Goal: Find specific page/section: Find specific page/section

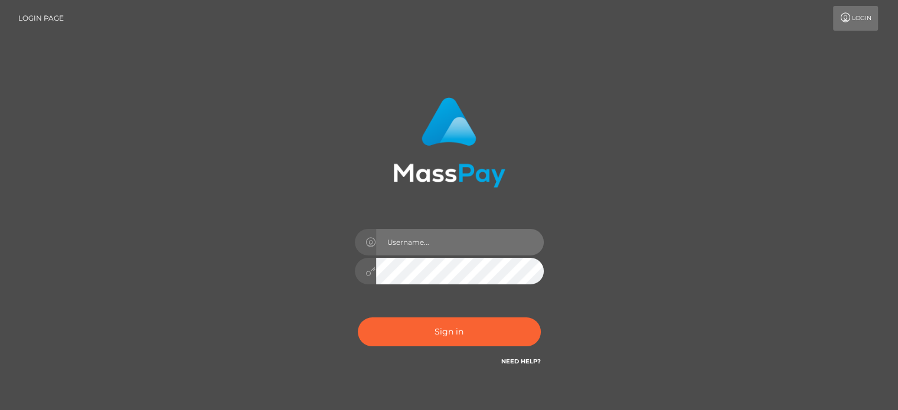
click at [463, 245] on input "text" at bounding box center [460, 242] width 168 height 27
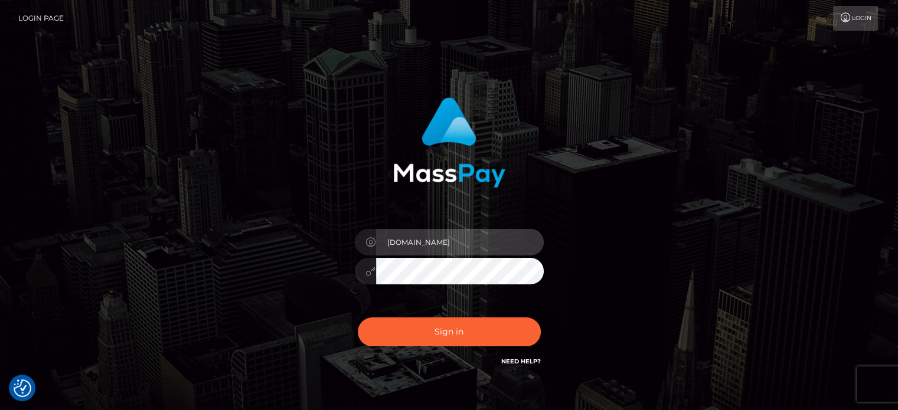
drag, startPoint x: 422, startPoint y: 249, endPoint x: 380, endPoint y: 245, distance: 42.1
click at [380, 245] on input "pk.es" at bounding box center [460, 242] width 168 height 27
type input "petros.kidane"
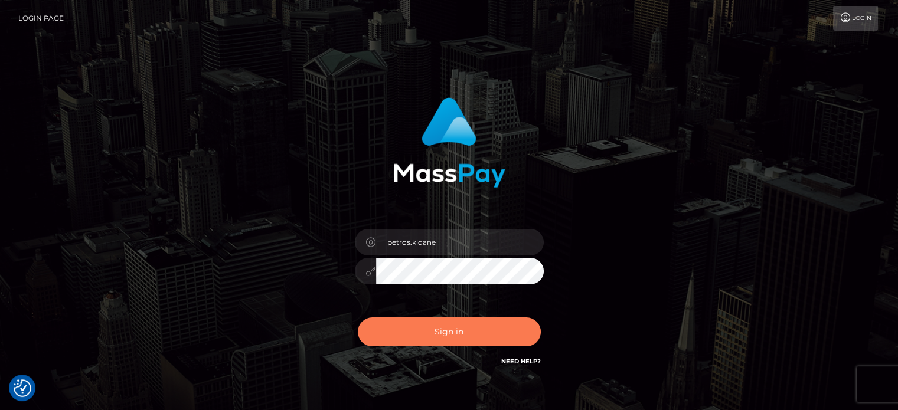
click at [397, 325] on button "Sign in" at bounding box center [449, 331] width 183 height 29
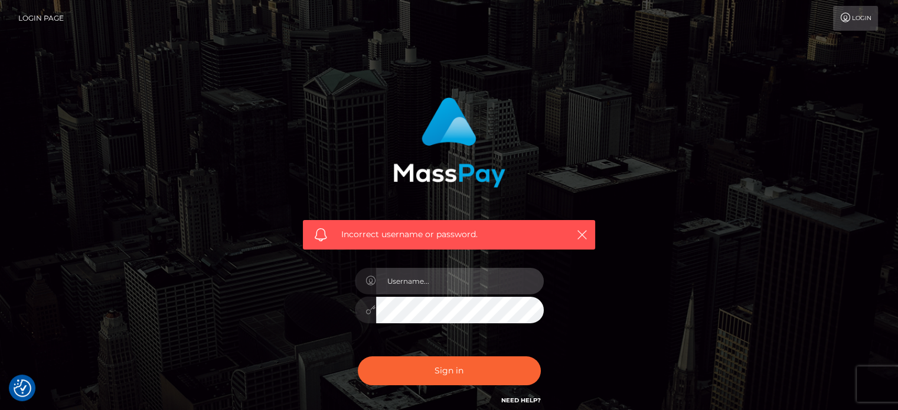
type input "[DOMAIN_NAME]"
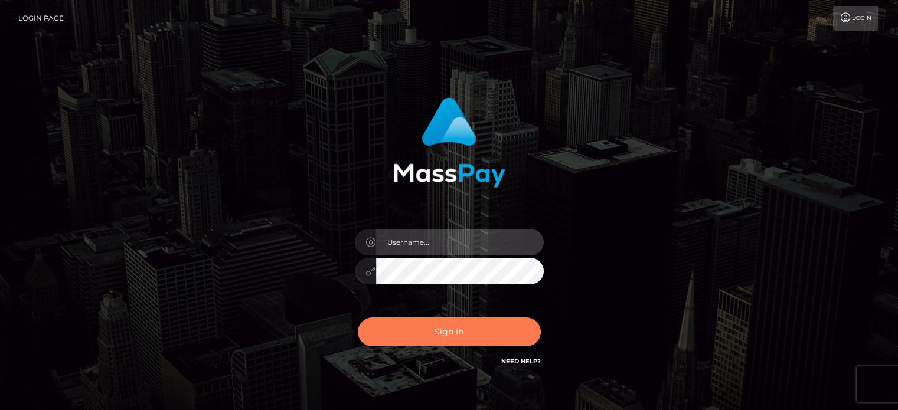
type input "petros.kidane"
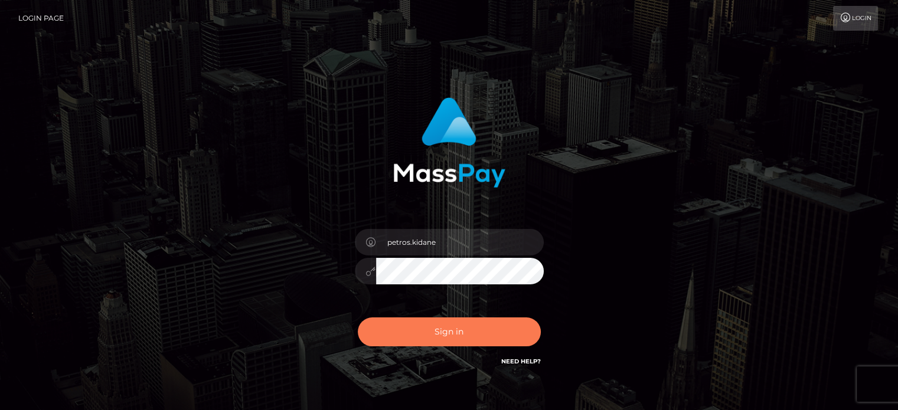
click at [437, 335] on button "Sign in" at bounding box center [449, 331] width 183 height 29
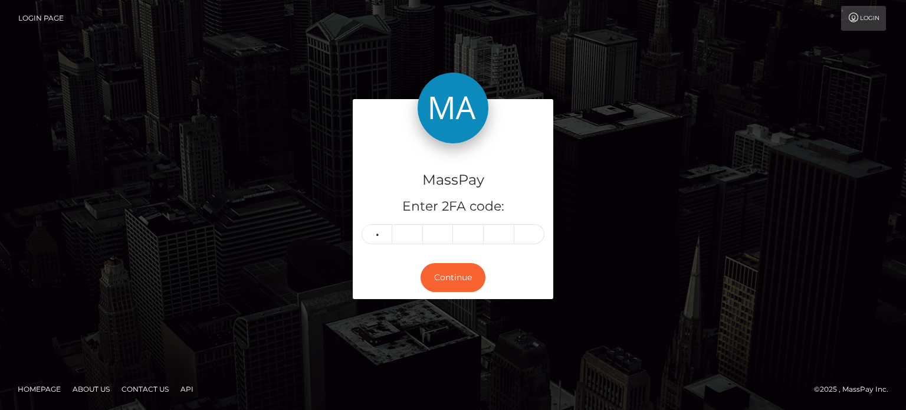
type input "8"
type input "7"
type input "0"
type input "3"
type input "0"
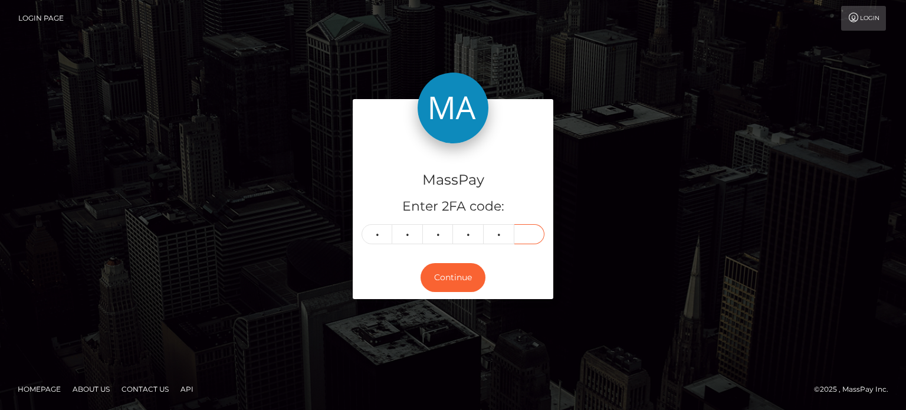
type input "5"
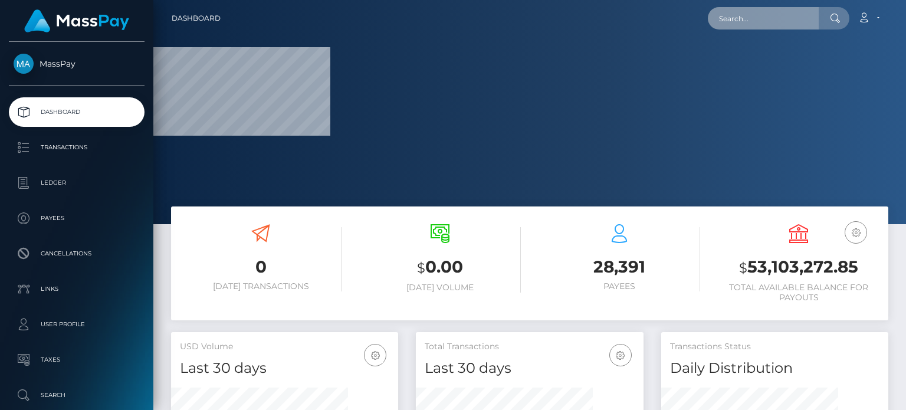
click at [741, 23] on input "text" at bounding box center [763, 18] width 111 height 22
click at [741, 22] on input "text" at bounding box center [763, 18] width 111 height 22
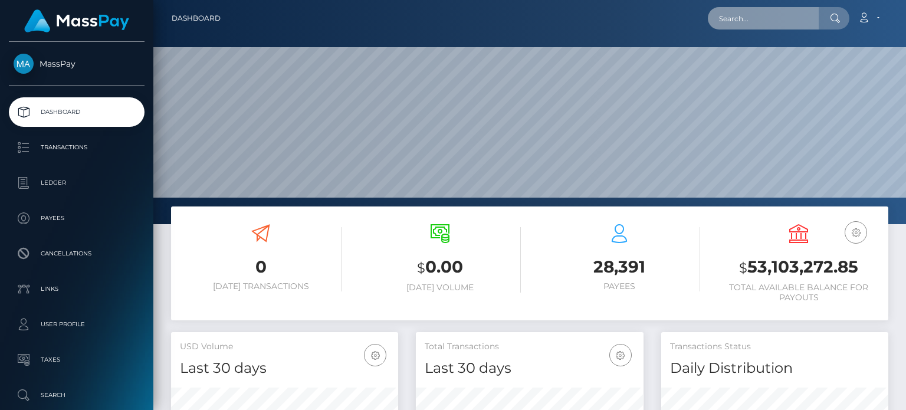
scroll to position [209, 227]
click at [741, 22] on input "text" at bounding box center [763, 18] width 111 height 22
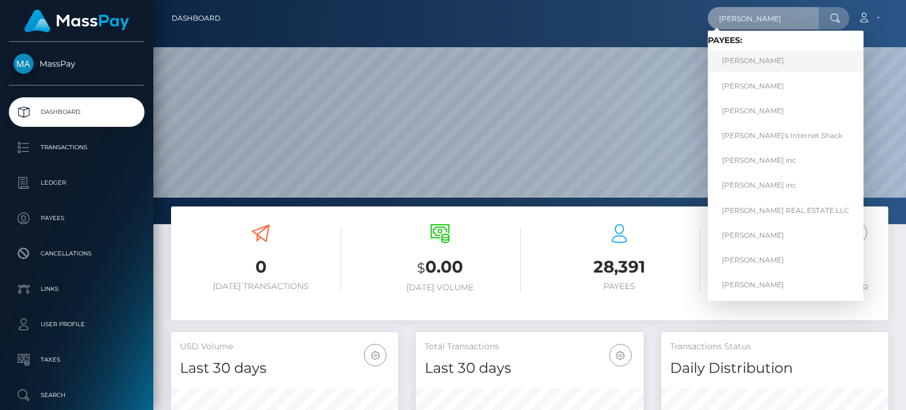
type input "john"
click at [747, 58] on link "John Alexander Stevens" at bounding box center [786, 61] width 156 height 22
